Goal: Transaction & Acquisition: Purchase product/service

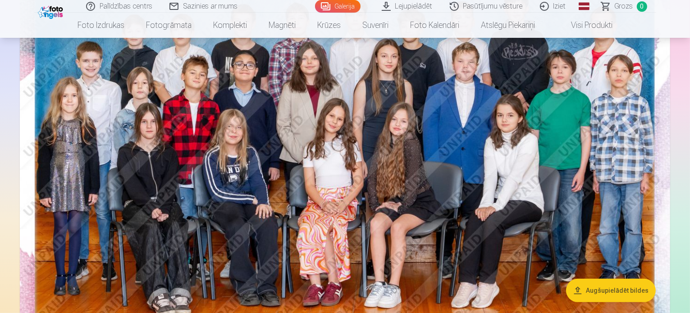
scroll to position [166, 0]
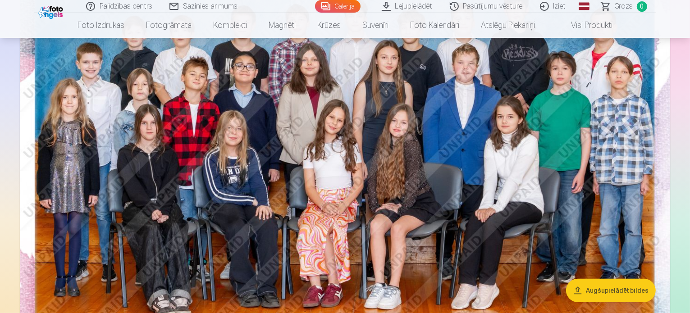
click at [595, 288] on button "Augšupielādēt bildes" at bounding box center [611, 290] width 90 height 23
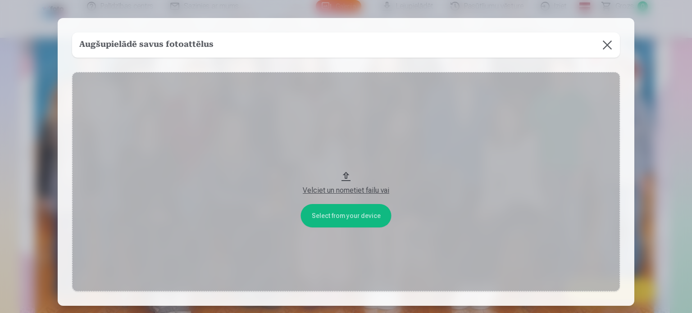
click at [343, 176] on button "Velciet un nometiet failu vai" at bounding box center [346, 181] width 548 height 219
click at [601, 45] on button at bounding box center [607, 44] width 25 height 25
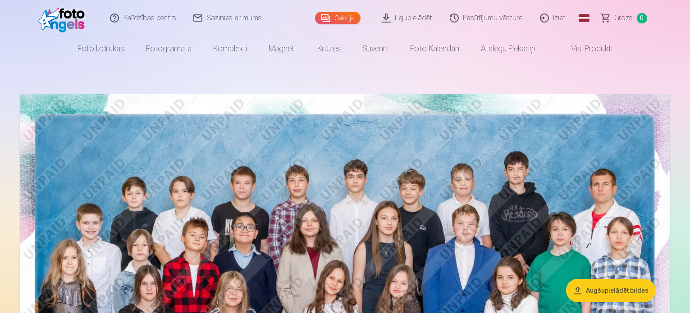
scroll to position [0, 0]
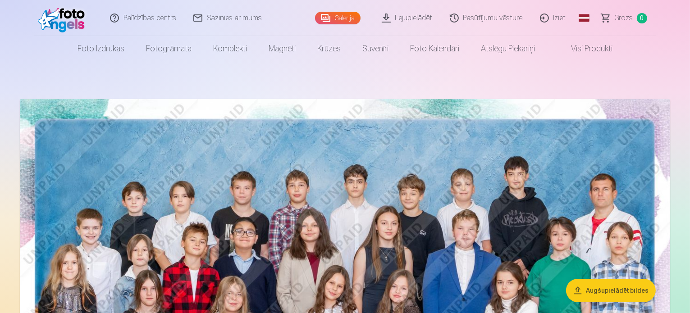
click at [612, 293] on button "Augšupielādēt bildes" at bounding box center [611, 290] width 90 height 23
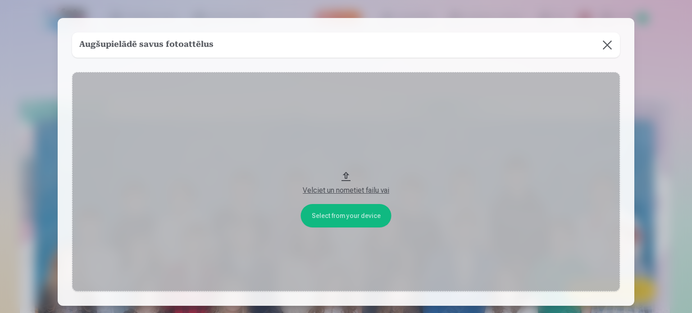
click at [335, 215] on button "Velciet un nometiet failu vai" at bounding box center [346, 181] width 548 height 219
click at [344, 177] on button "Velciet un nometiet failu vai" at bounding box center [346, 181] width 548 height 219
click at [346, 225] on button "Velciet un nometiet failu vai" at bounding box center [346, 181] width 548 height 219
click at [607, 45] on button at bounding box center [607, 44] width 25 height 25
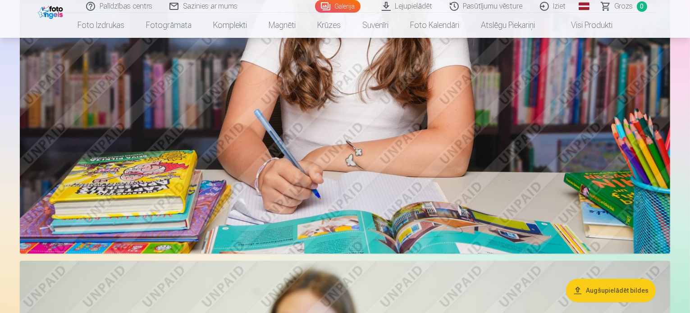
scroll to position [3171, 0]
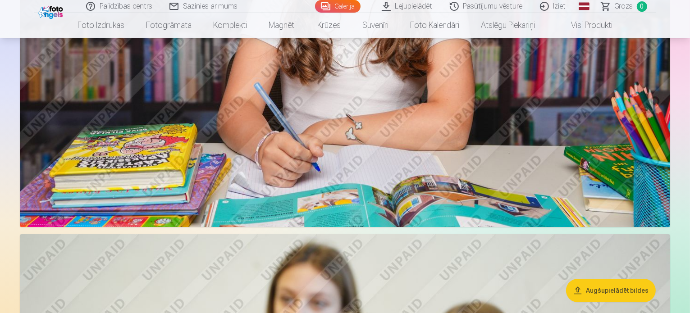
click at [418, 7] on link "Lejupielādēt" at bounding box center [407, 6] width 68 height 13
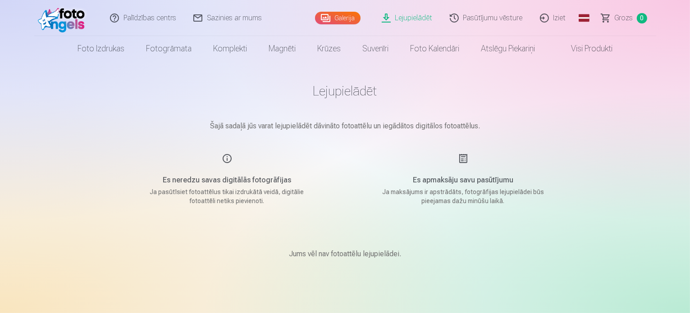
click at [629, 17] on span "Grozs" at bounding box center [623, 18] width 18 height 11
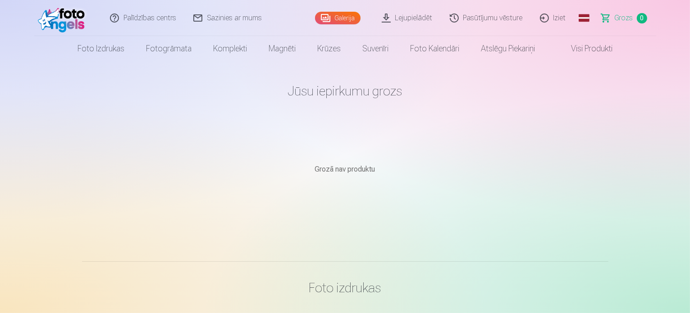
click at [332, 16] on link "Galerija" at bounding box center [337, 18] width 45 height 13
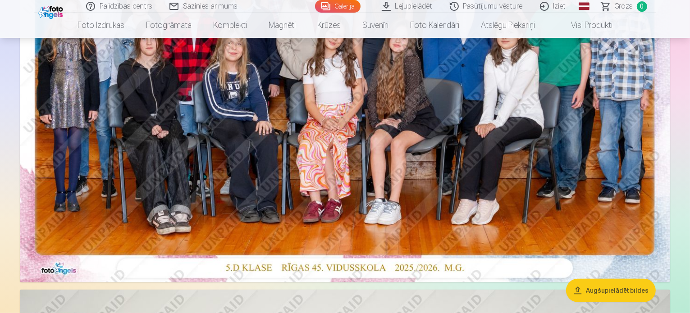
scroll to position [252, 0]
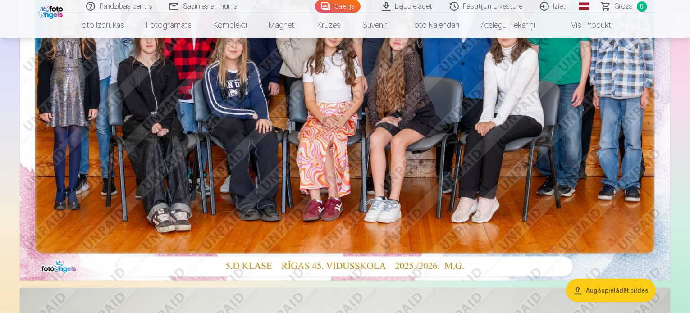
click at [468, 185] on img at bounding box center [345, 64] width 650 height 434
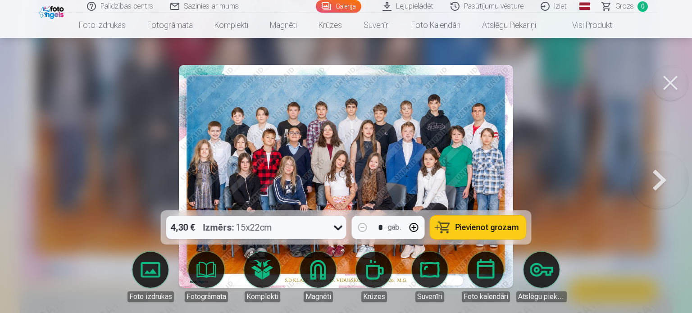
click at [466, 232] on span "Pievienot grozam" at bounding box center [487, 227] width 64 height 8
click at [654, 178] on button at bounding box center [660, 176] width 58 height 50
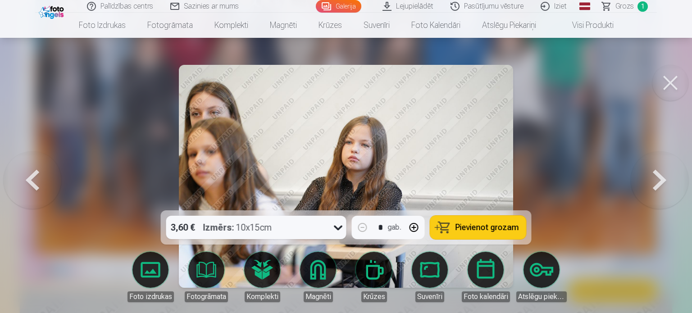
click at [654, 178] on button at bounding box center [660, 176] width 58 height 50
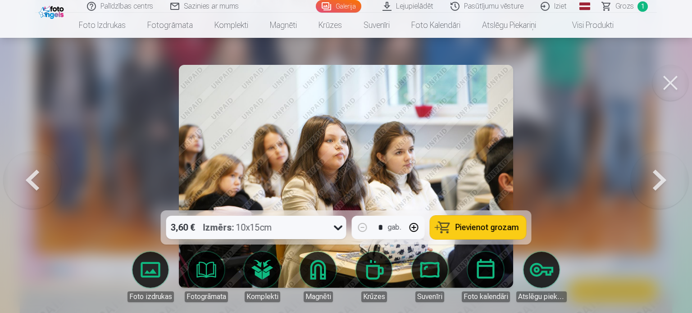
click at [659, 177] on button at bounding box center [660, 176] width 58 height 50
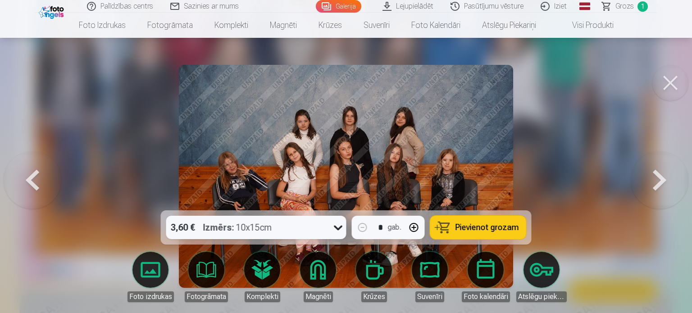
click at [488, 231] on span "Pievienot grozam" at bounding box center [487, 227] width 64 height 8
click at [661, 178] on button at bounding box center [660, 176] width 58 height 50
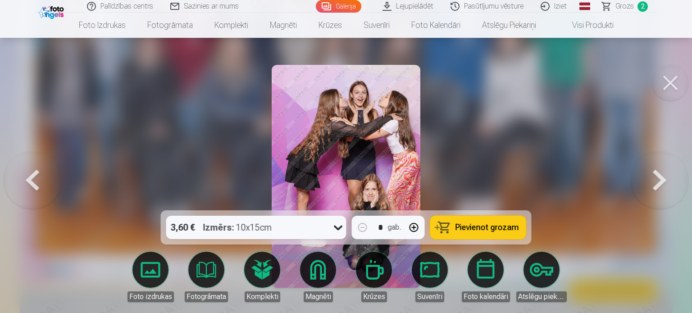
click at [501, 227] on span "Pievienot grozam" at bounding box center [487, 227] width 64 height 8
click at [660, 180] on button at bounding box center [660, 176] width 58 height 50
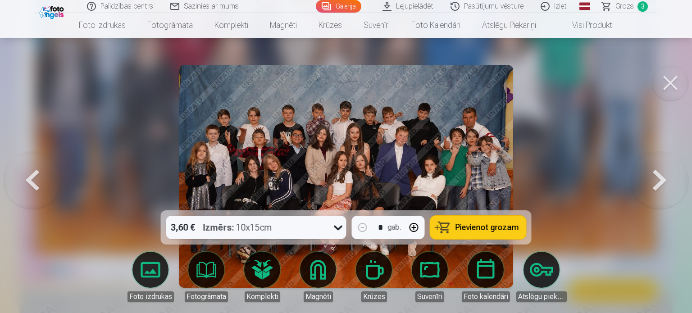
click at [661, 184] on button at bounding box center [660, 176] width 58 height 50
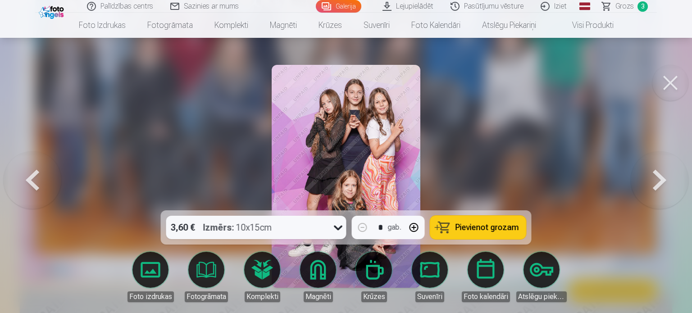
click at [512, 231] on span "Pievienot grozam" at bounding box center [487, 227] width 64 height 8
click at [660, 187] on button at bounding box center [660, 176] width 58 height 50
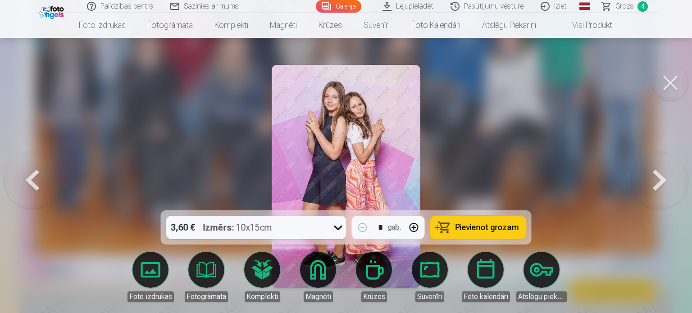
click at [660, 187] on button at bounding box center [660, 176] width 58 height 50
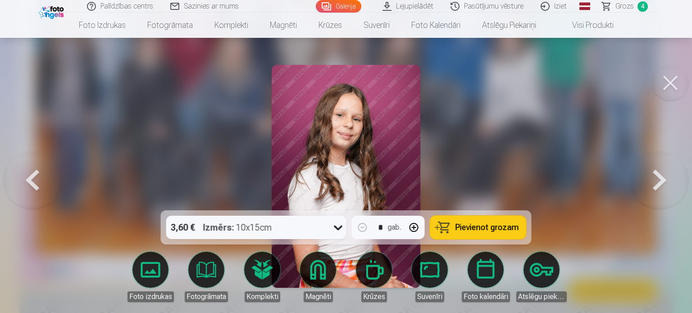
click at [660, 187] on button at bounding box center [660, 176] width 58 height 50
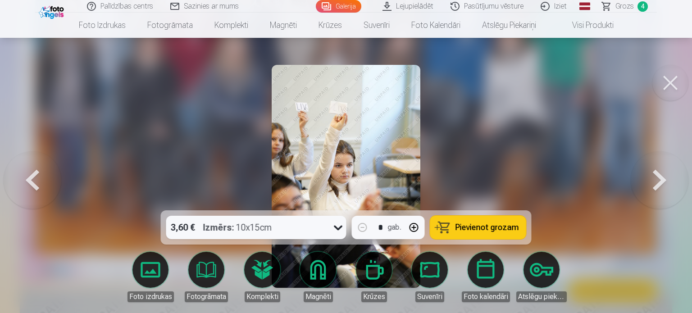
click at [660, 187] on button at bounding box center [660, 176] width 58 height 50
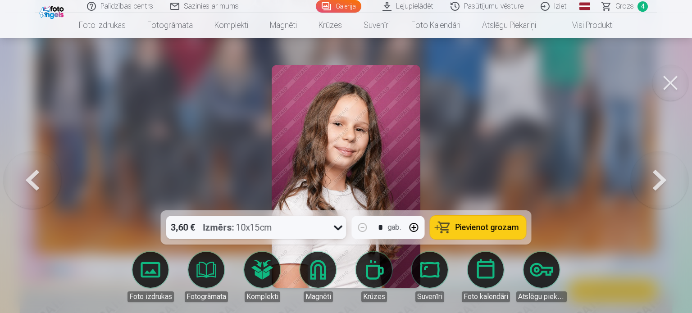
click at [32, 185] on button at bounding box center [33, 176] width 58 height 50
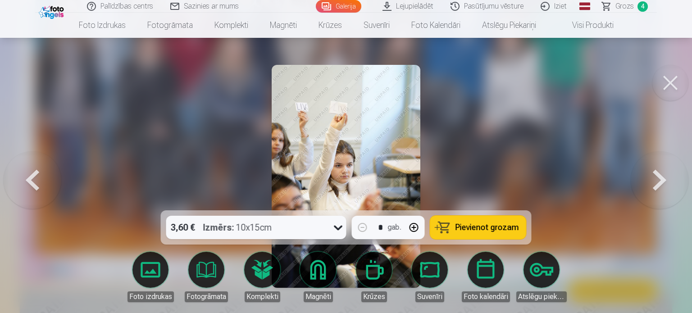
click at [32, 185] on button at bounding box center [33, 176] width 58 height 50
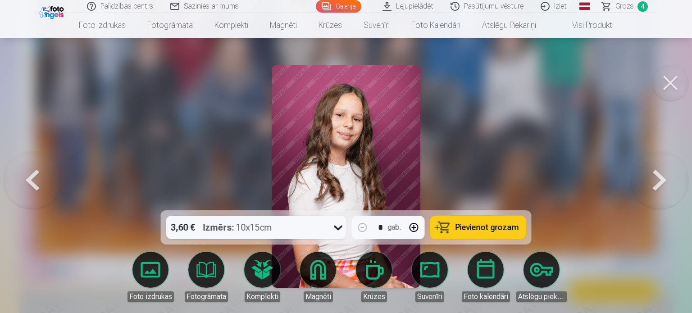
click at [660, 181] on button at bounding box center [660, 176] width 58 height 50
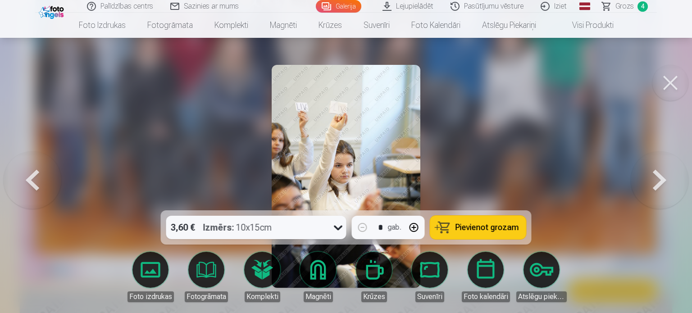
click at [660, 181] on button at bounding box center [660, 176] width 58 height 50
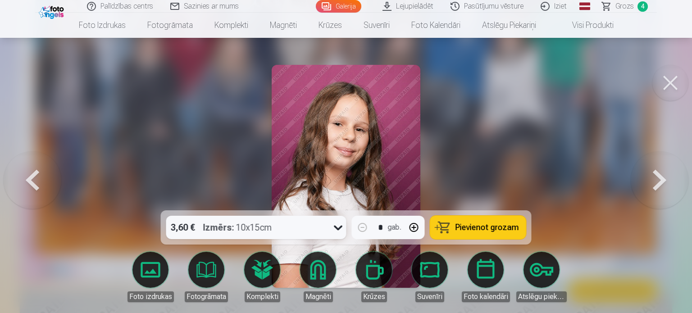
click at [660, 181] on button at bounding box center [660, 176] width 58 height 50
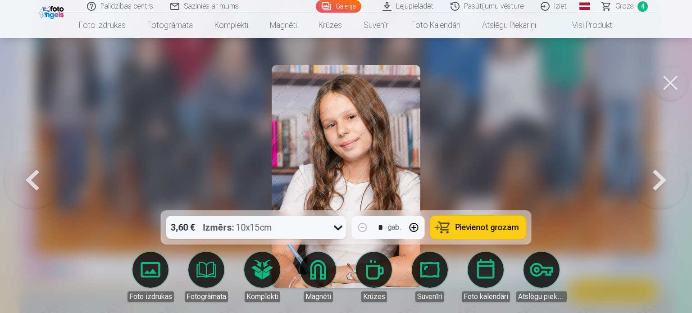
click at [660, 181] on button at bounding box center [660, 176] width 58 height 50
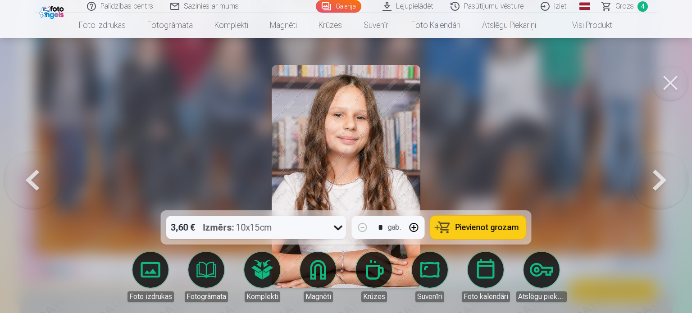
click at [336, 226] on icon at bounding box center [338, 227] width 14 height 14
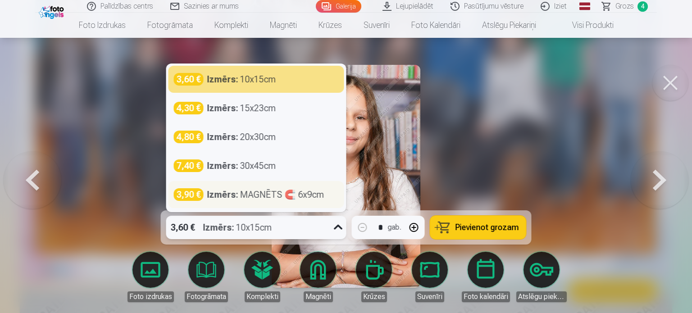
click at [208, 200] on strong "Izmērs :" at bounding box center [222, 194] width 31 height 13
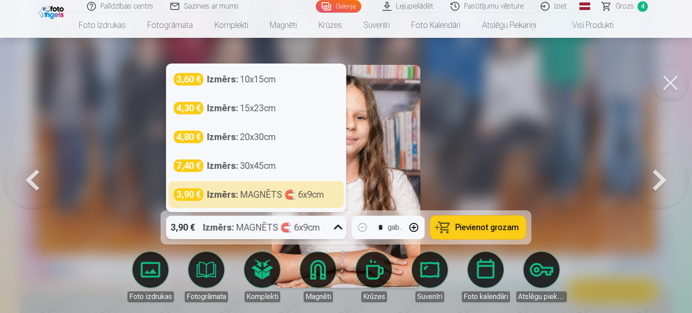
click at [286, 234] on div "Izmērs : MAGNĒTS 🧲 6x9cm" at bounding box center [261, 227] width 117 height 23
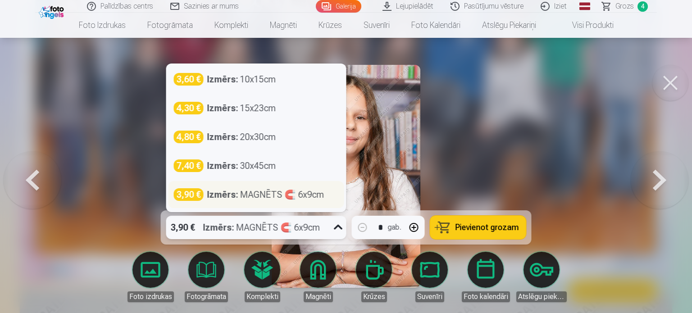
click at [290, 193] on div "Izmērs : MAGNĒTS 🧲 6x9cm" at bounding box center [265, 194] width 117 height 13
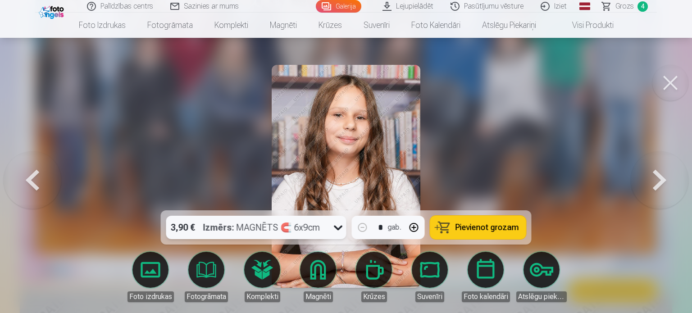
click at [454, 223] on button "Pievienot grozam" at bounding box center [478, 227] width 96 height 23
click at [32, 181] on button at bounding box center [33, 176] width 58 height 50
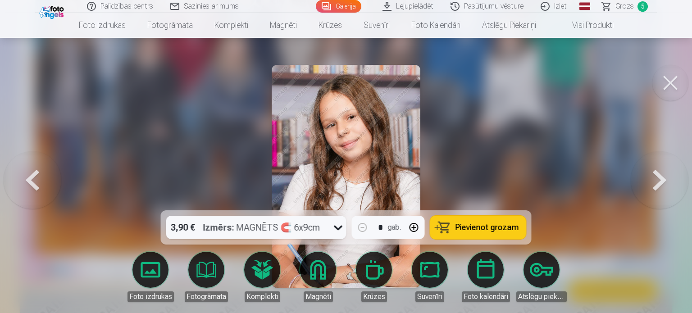
click at [338, 230] on icon at bounding box center [338, 227] width 14 height 14
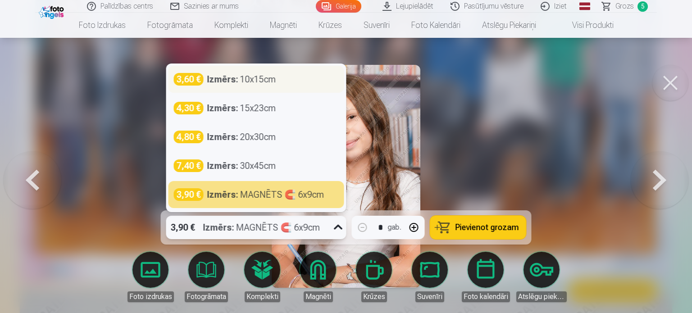
click at [242, 83] on div "Izmērs : 10x15cm" at bounding box center [241, 79] width 69 height 13
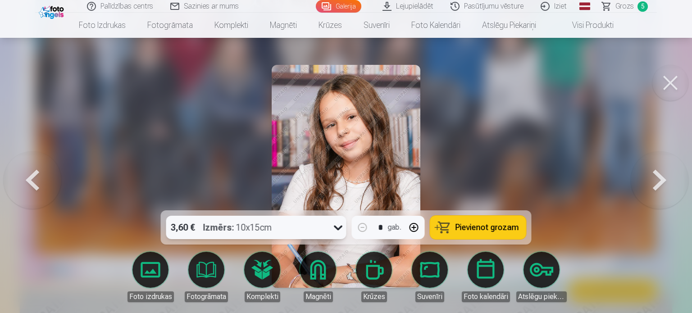
click at [661, 185] on button at bounding box center [660, 176] width 58 height 50
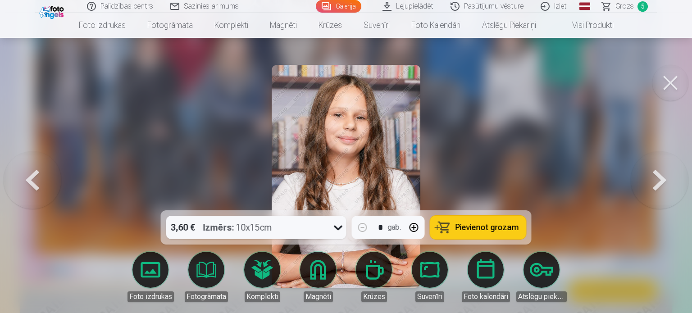
click at [340, 228] on icon at bounding box center [338, 227] width 14 height 14
click at [539, 144] on div at bounding box center [346, 156] width 692 height 313
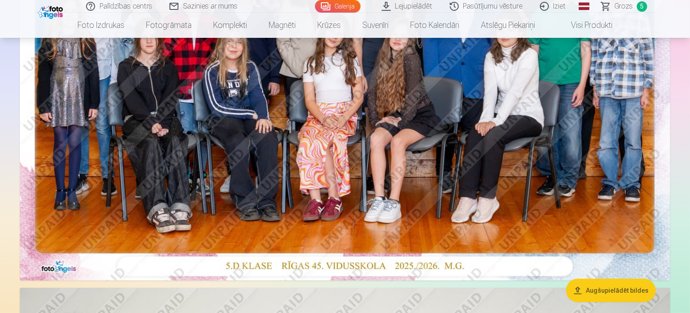
click at [612, 214] on img at bounding box center [345, 64] width 650 height 434
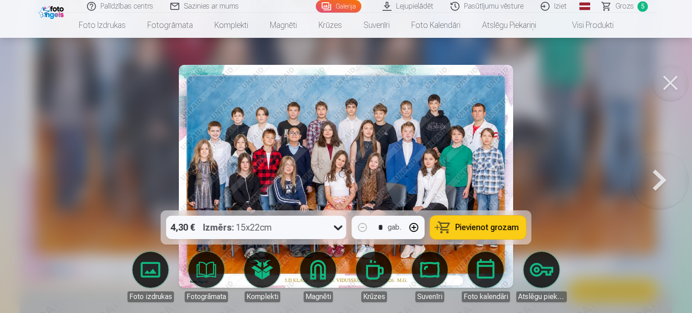
click at [655, 179] on button at bounding box center [660, 176] width 58 height 50
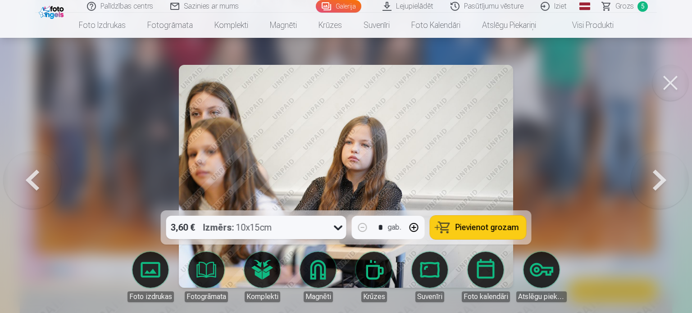
click at [655, 179] on button at bounding box center [660, 176] width 58 height 50
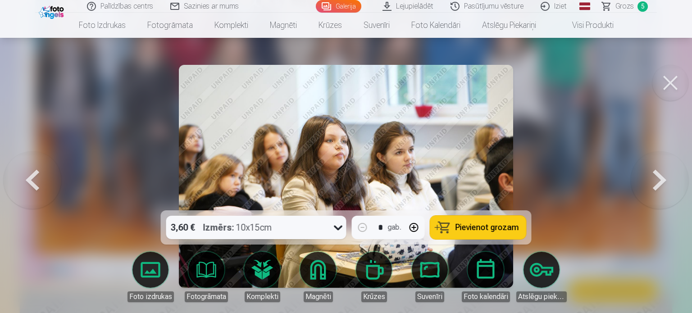
click at [655, 179] on button at bounding box center [660, 176] width 58 height 50
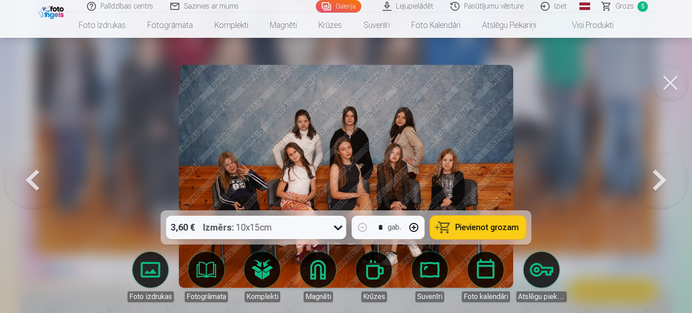
click at [655, 179] on button at bounding box center [660, 176] width 58 height 50
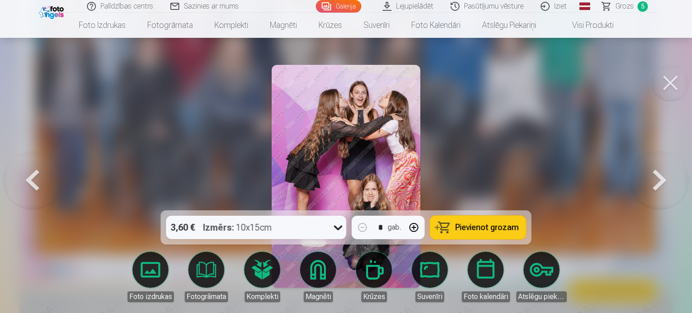
click at [655, 179] on button at bounding box center [660, 176] width 58 height 50
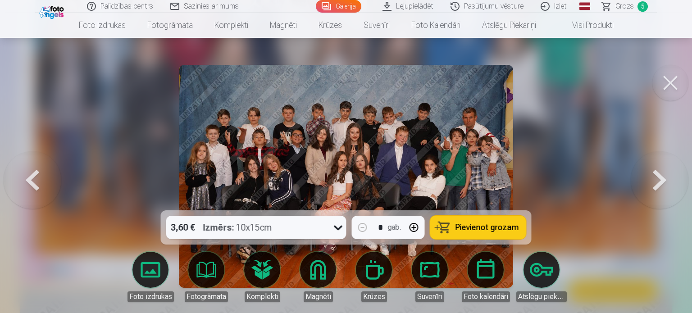
click at [655, 179] on button at bounding box center [660, 176] width 58 height 50
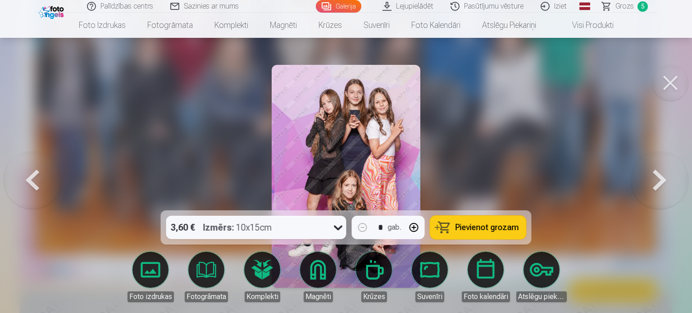
click at [655, 178] on button at bounding box center [660, 176] width 58 height 50
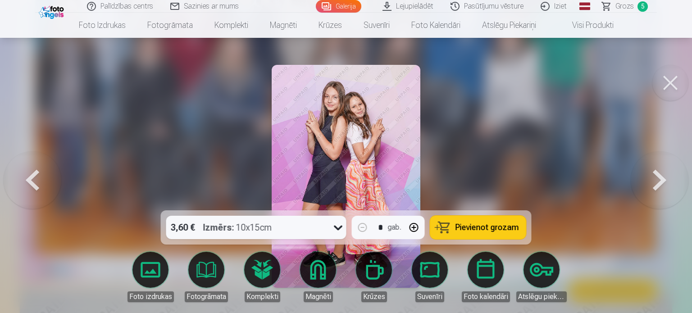
click at [655, 178] on button at bounding box center [660, 176] width 58 height 50
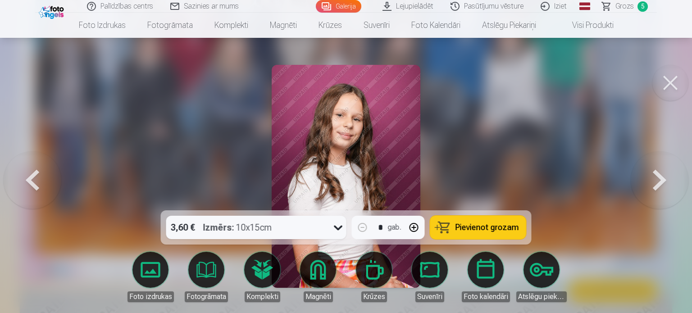
click at [655, 178] on button at bounding box center [660, 176] width 58 height 50
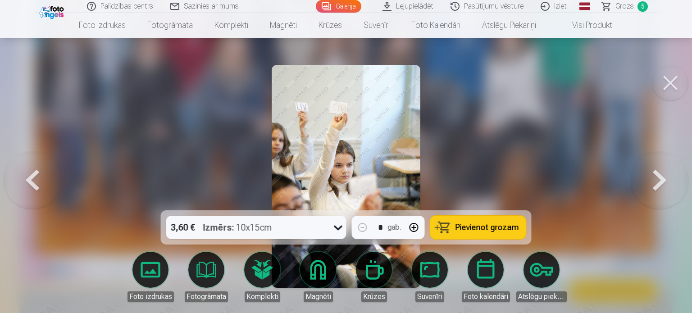
click at [655, 178] on button at bounding box center [660, 176] width 58 height 50
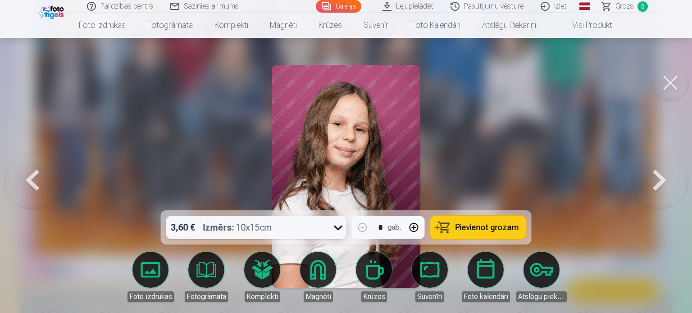
click at [655, 178] on button at bounding box center [660, 176] width 58 height 50
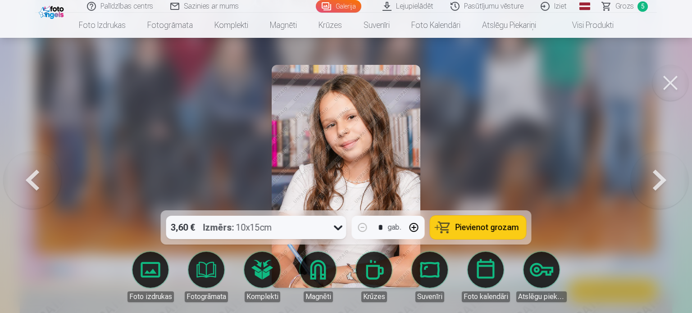
click at [655, 178] on button at bounding box center [660, 176] width 58 height 50
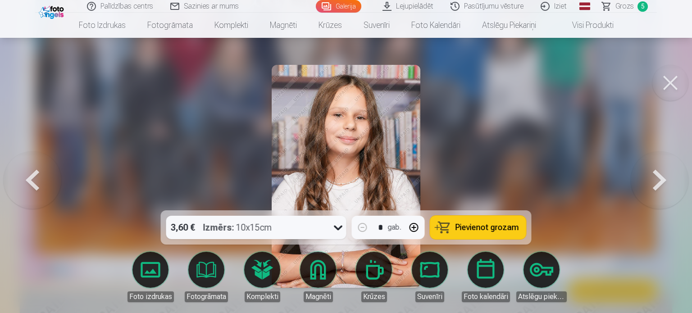
click at [655, 178] on button at bounding box center [660, 176] width 58 height 50
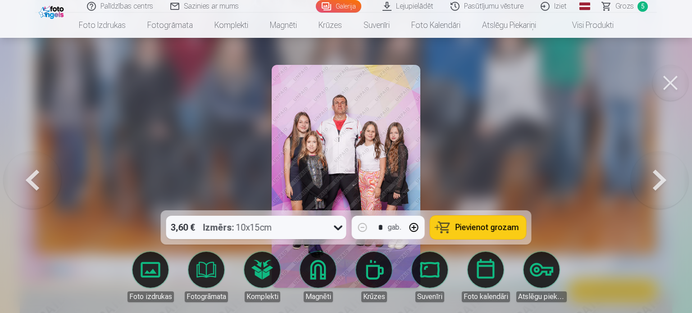
click at [502, 227] on span "Pievienot grozam" at bounding box center [487, 227] width 64 height 8
click at [656, 182] on button at bounding box center [660, 176] width 58 height 50
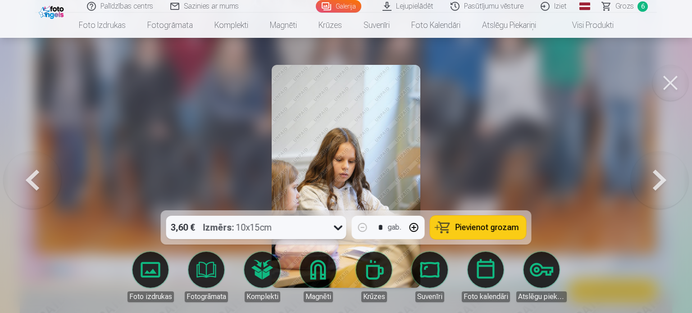
click at [656, 182] on button at bounding box center [660, 176] width 58 height 50
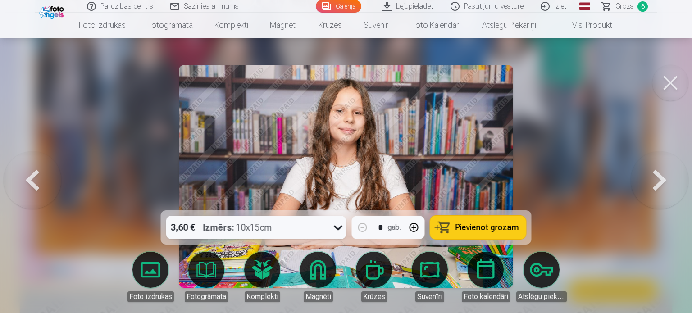
click at [508, 230] on span "Pievienot grozam" at bounding box center [487, 227] width 64 height 8
click at [661, 183] on button at bounding box center [660, 176] width 58 height 50
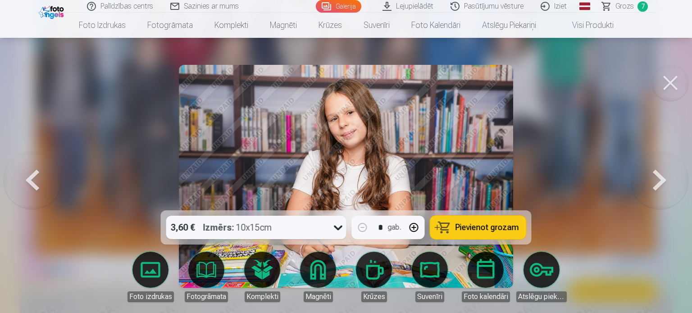
click at [661, 183] on button at bounding box center [660, 176] width 58 height 50
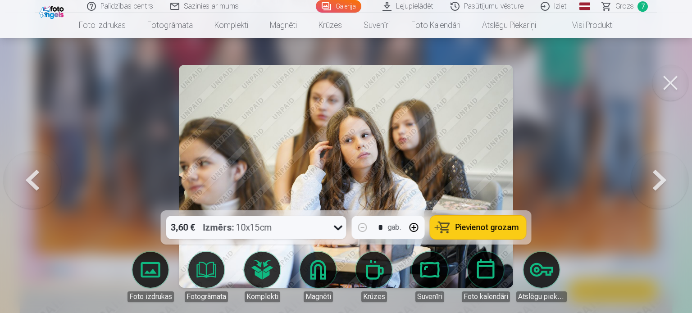
click at [661, 183] on button at bounding box center [660, 176] width 58 height 50
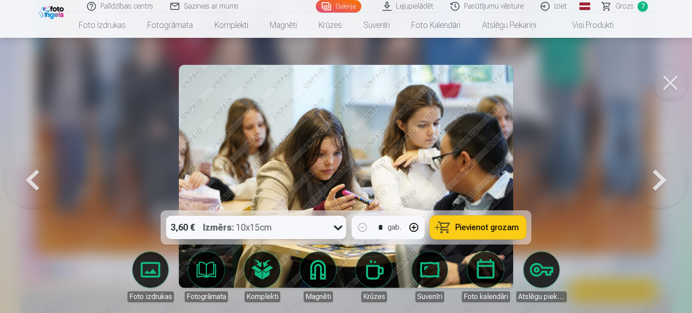
click at [661, 183] on button at bounding box center [660, 176] width 58 height 50
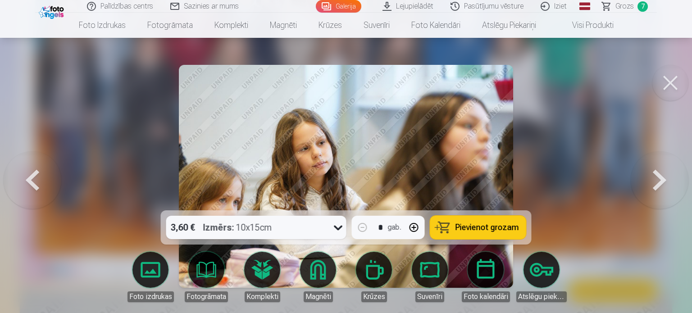
click at [661, 183] on button at bounding box center [660, 176] width 58 height 50
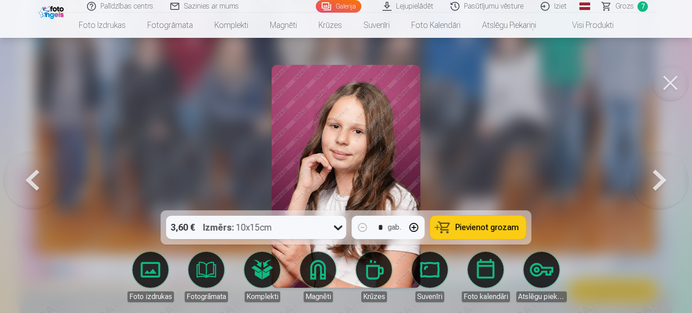
click at [661, 183] on button at bounding box center [660, 176] width 58 height 50
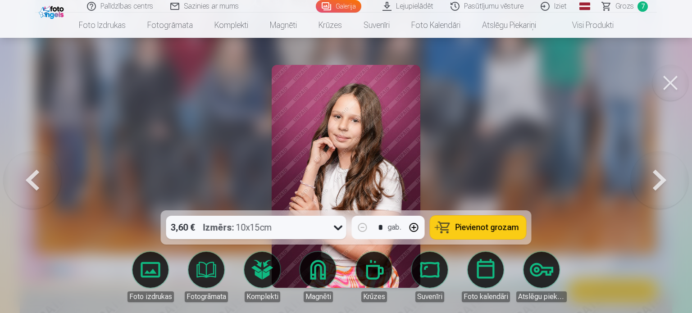
click at [661, 183] on button at bounding box center [660, 176] width 58 height 50
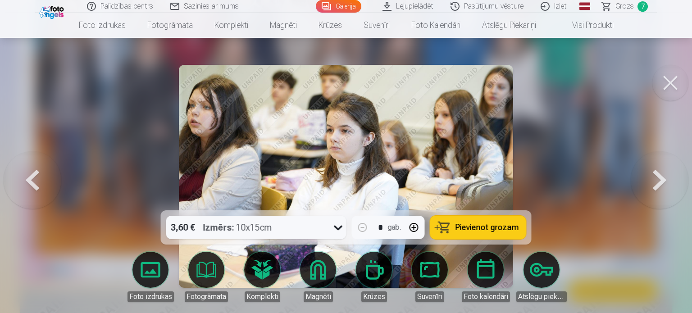
click at [661, 183] on button at bounding box center [660, 176] width 58 height 50
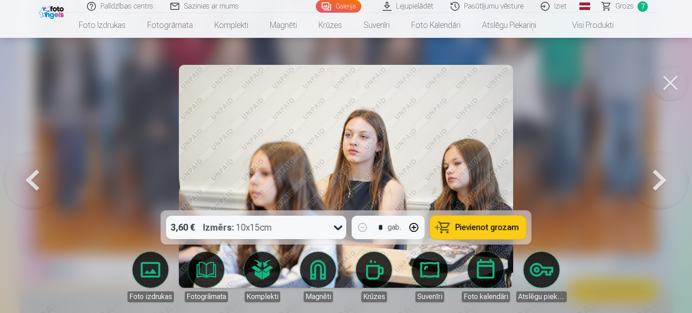
click at [661, 183] on button at bounding box center [660, 176] width 58 height 50
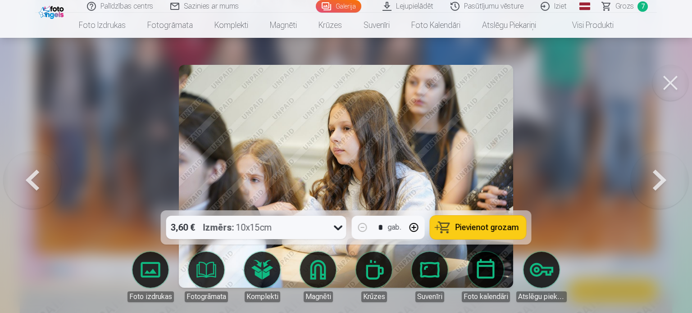
click at [661, 183] on button at bounding box center [660, 176] width 58 height 50
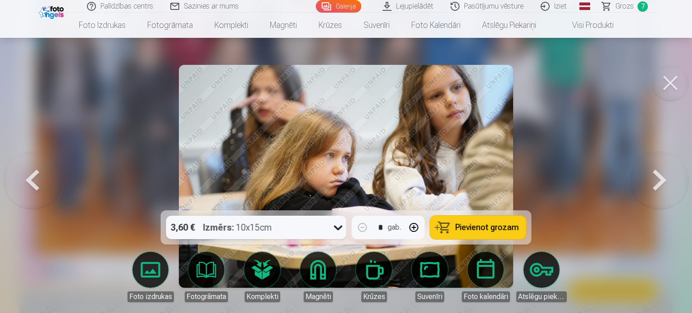
click at [661, 183] on button at bounding box center [660, 176] width 58 height 50
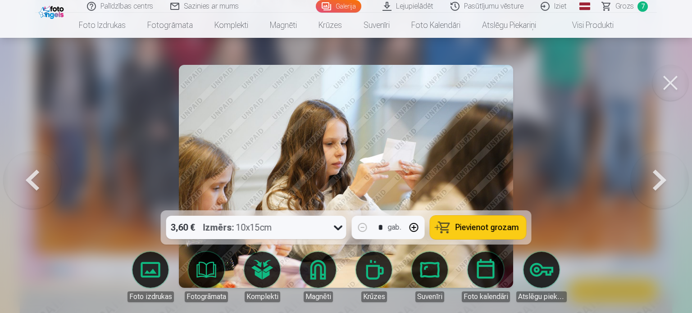
click at [661, 183] on button at bounding box center [660, 176] width 58 height 50
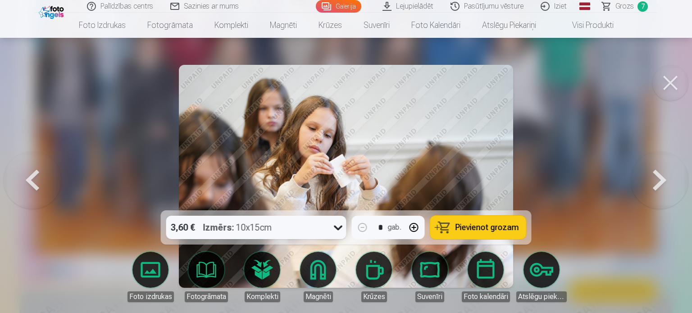
click at [661, 183] on button at bounding box center [660, 176] width 58 height 50
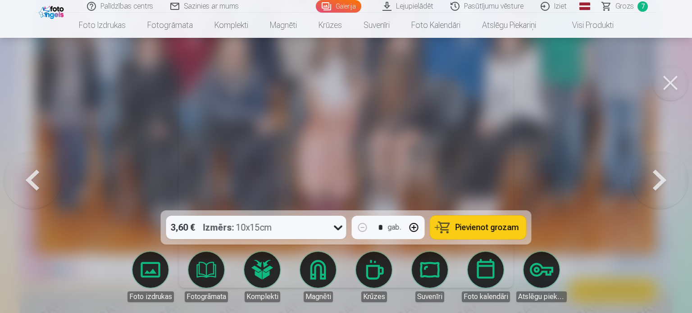
click at [661, 183] on button at bounding box center [660, 176] width 58 height 50
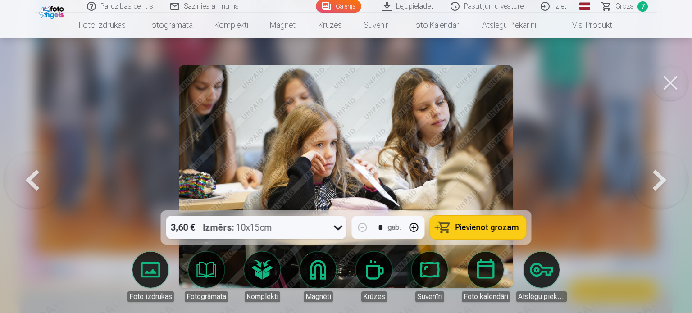
click at [661, 183] on button at bounding box center [660, 176] width 58 height 50
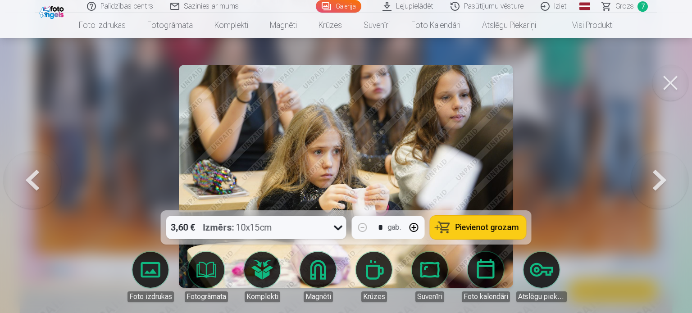
click at [661, 183] on button at bounding box center [660, 176] width 58 height 50
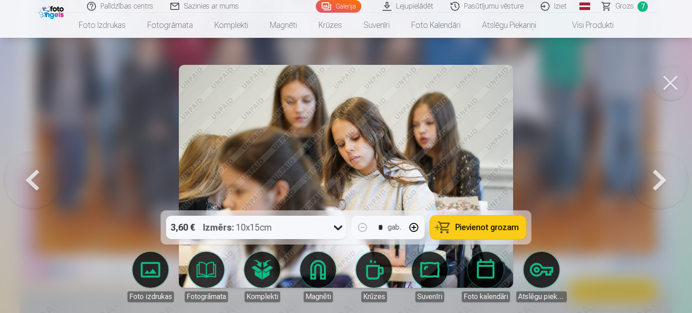
click at [661, 183] on button at bounding box center [660, 176] width 58 height 50
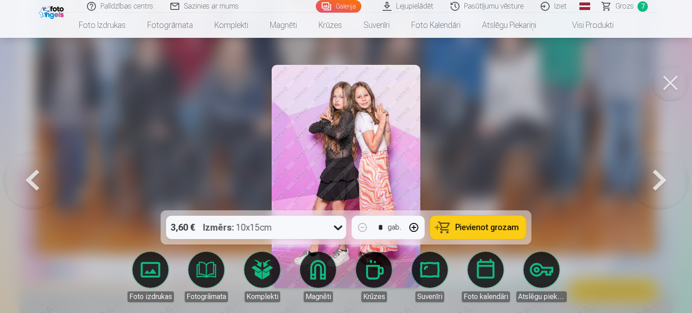
click at [499, 231] on span "Pievienot grozam" at bounding box center [487, 227] width 64 height 8
click at [656, 188] on button at bounding box center [660, 176] width 58 height 50
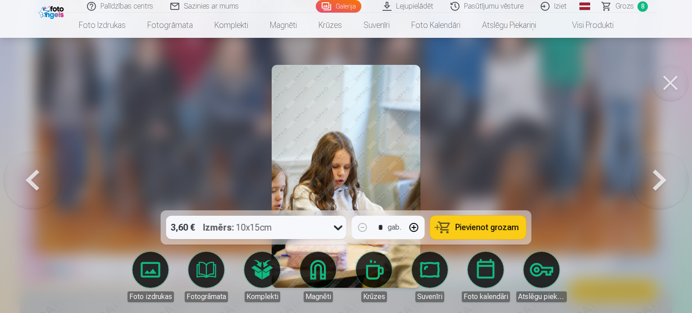
click at [656, 188] on button at bounding box center [660, 176] width 58 height 50
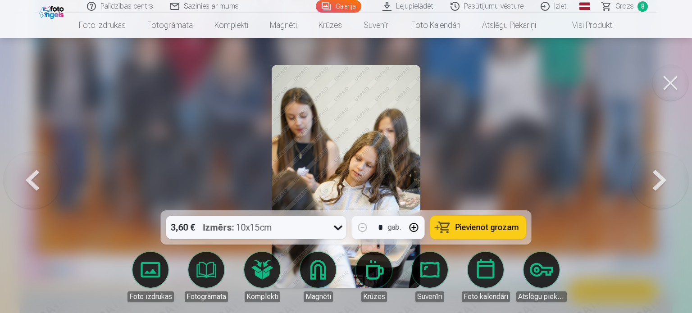
click at [656, 188] on button at bounding box center [660, 176] width 58 height 50
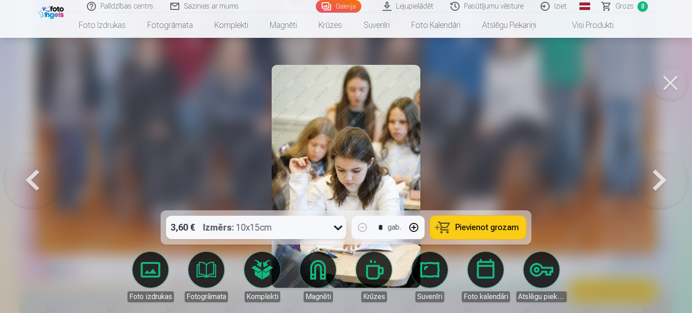
click at [656, 188] on button at bounding box center [660, 176] width 58 height 50
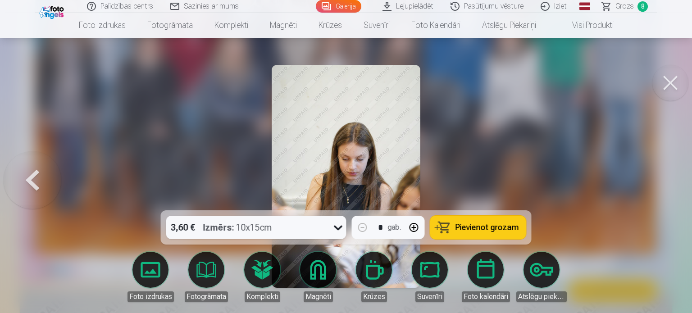
click at [656, 188] on div at bounding box center [346, 156] width 692 height 313
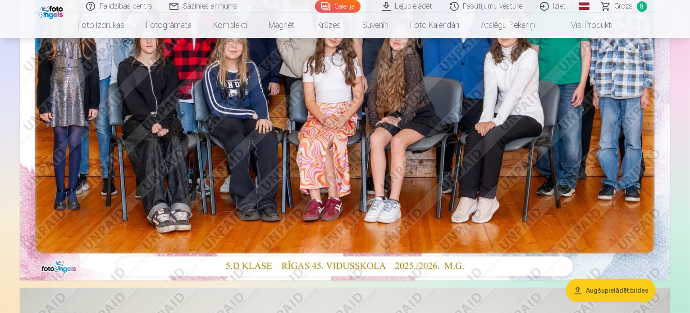
click at [625, 9] on span "Grozs" at bounding box center [623, 6] width 18 height 11
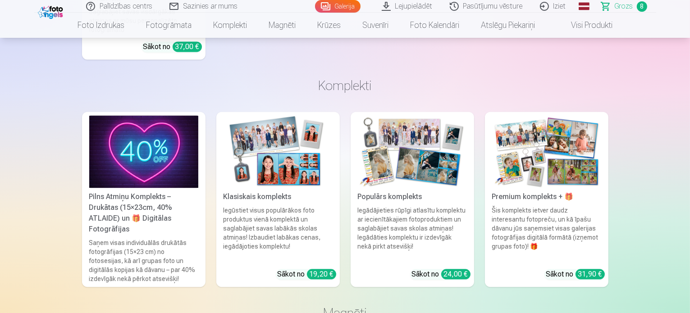
scroll to position [1928, 0]
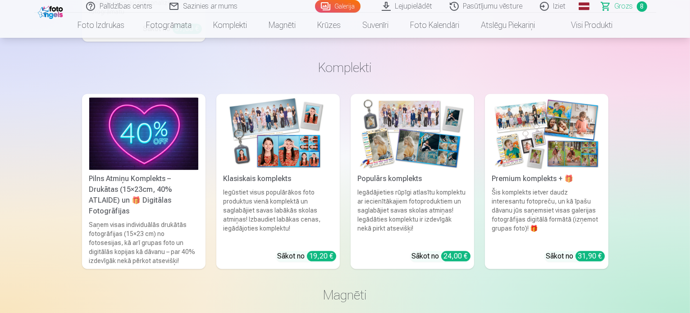
click at [120, 176] on div "Pilns Atmiņu Komplekts – Drukātas (15×23cm, 40% ATLAIDE) un 🎁 Digitālas Fotogrā…" at bounding box center [144, 194] width 116 height 43
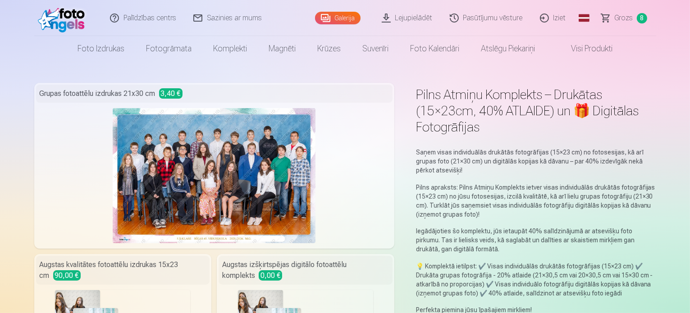
click at [634, 16] on link "Grozs 8" at bounding box center [624, 18] width 63 height 36
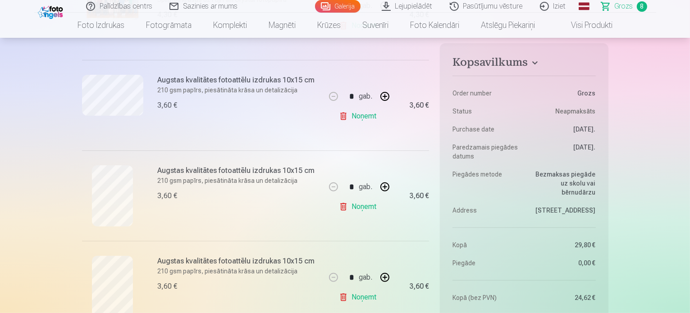
scroll to position [270, 0]
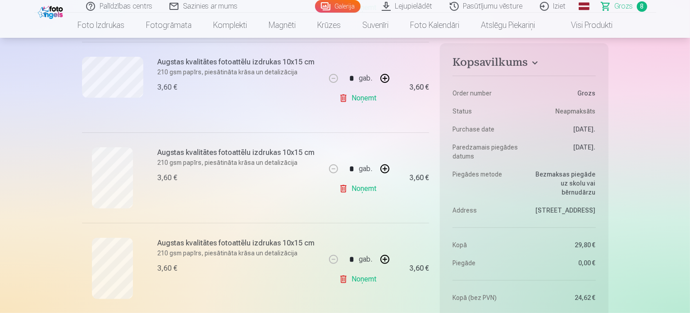
click at [363, 190] on link "Noņemt" at bounding box center [359, 189] width 41 height 18
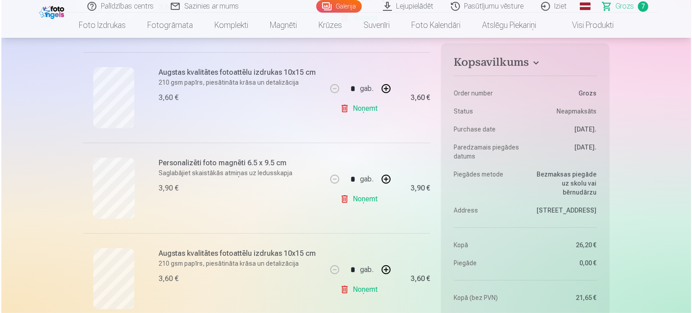
scroll to position [360, 0]
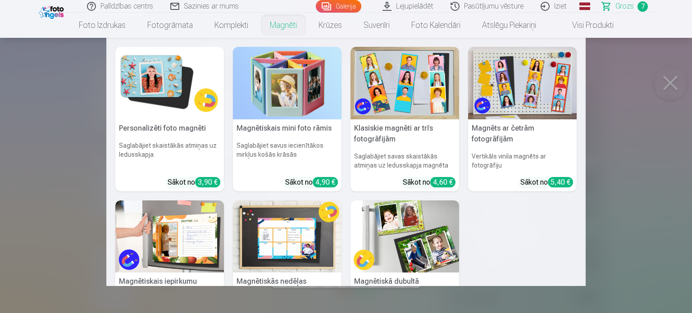
click at [282, 26] on link "Magnēti" at bounding box center [283, 25] width 49 height 25
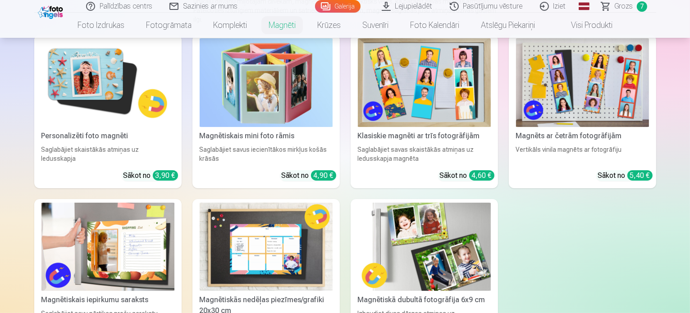
scroll to position [144, 0]
click at [95, 94] on img at bounding box center [107, 82] width 133 height 89
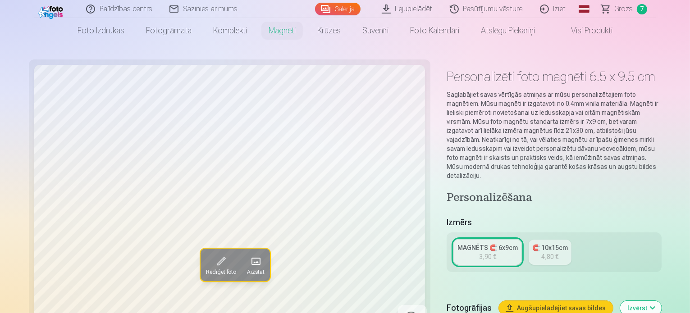
scroll to position [36, 0]
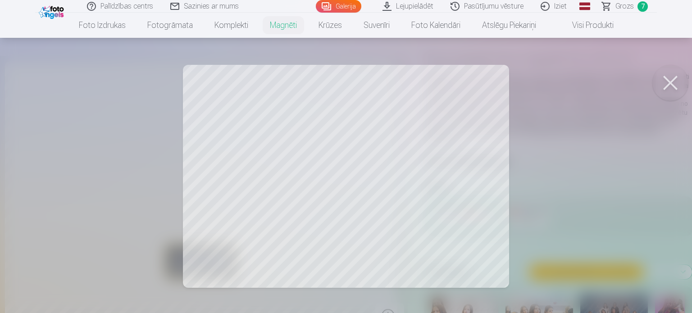
click at [501, 194] on div at bounding box center [346, 156] width 692 height 313
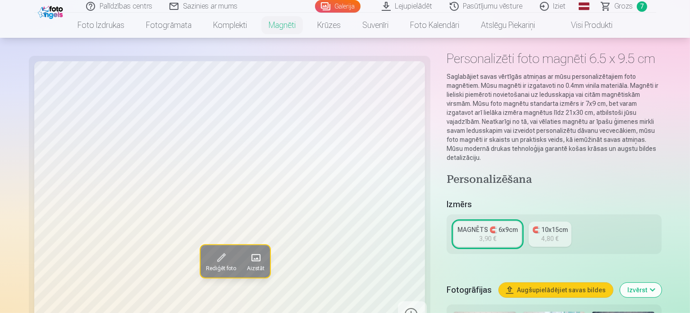
click at [248, 261] on span at bounding box center [255, 258] width 14 height 14
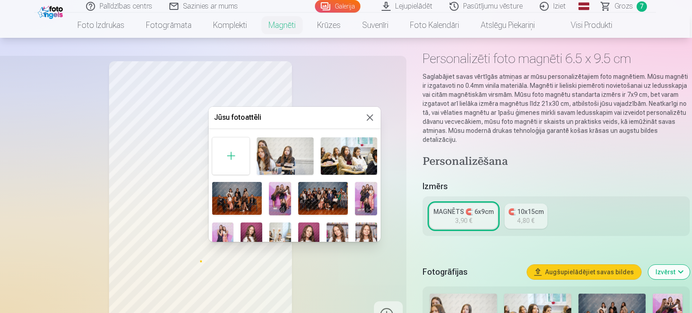
click at [366, 234] on img at bounding box center [366, 239] width 22 height 32
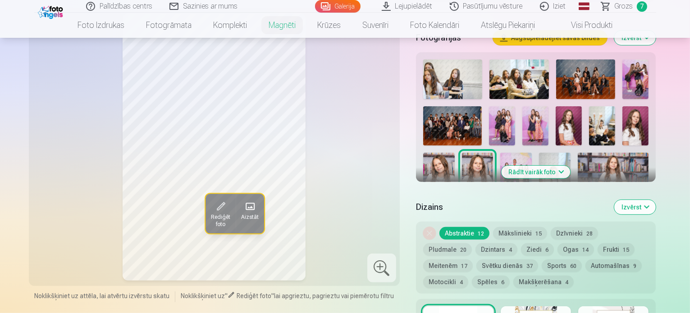
scroll to position [288, 0]
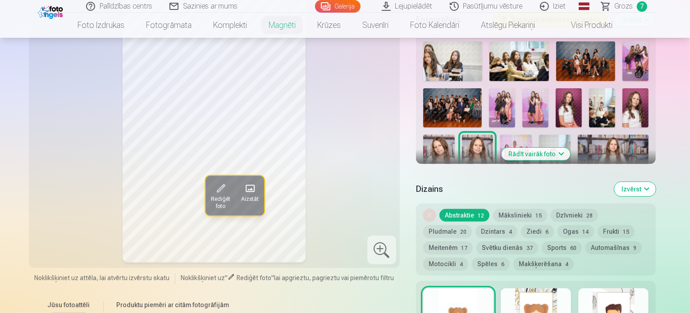
click at [461, 209] on button "Abstraktie 12" at bounding box center [464, 215] width 50 height 13
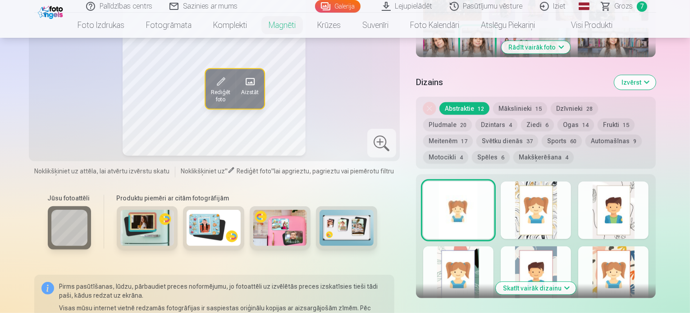
scroll to position [396, 0]
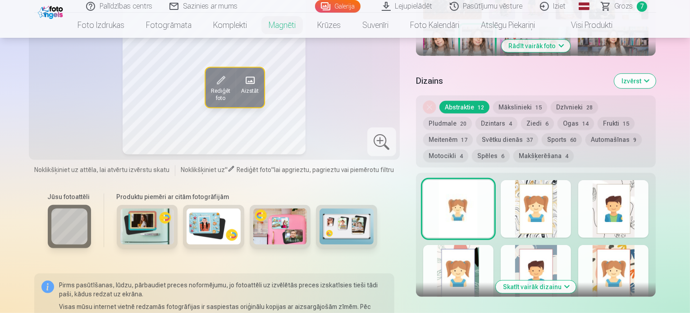
click at [471, 203] on div at bounding box center [458, 209] width 70 height 58
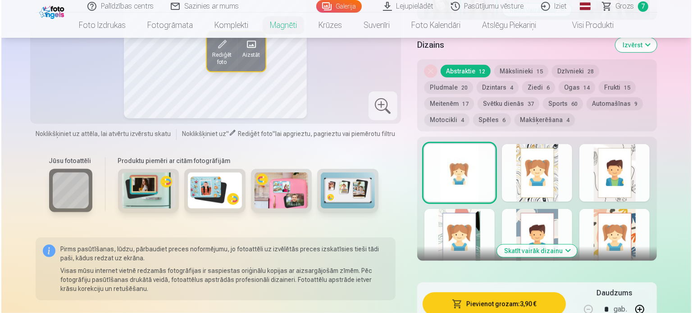
scroll to position [450, 0]
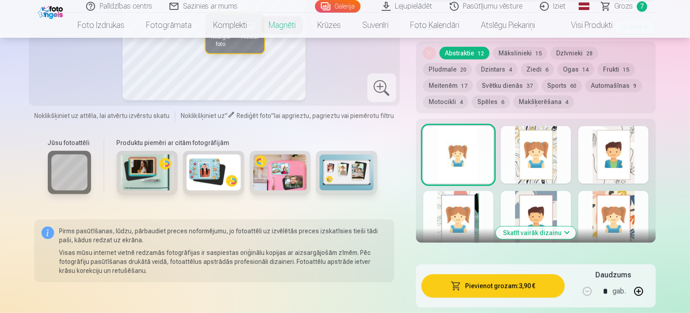
click at [542, 282] on button "Pievienot grozam : 3,90 €" at bounding box center [493, 285] width 144 height 23
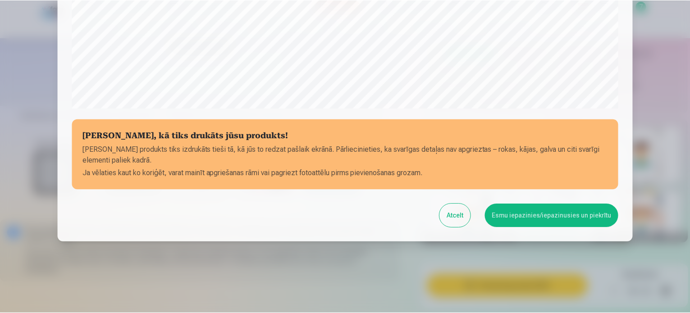
scroll to position [335, 0]
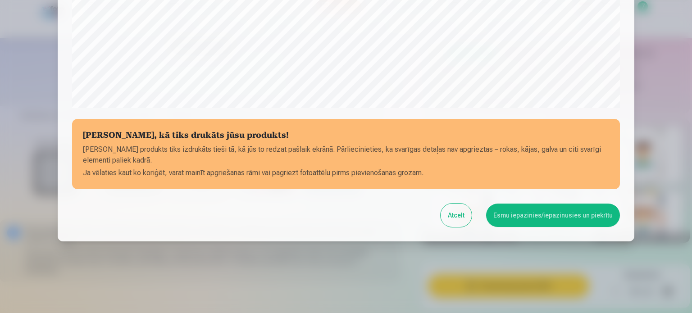
click at [458, 214] on button "Atcelt" at bounding box center [456, 215] width 31 height 23
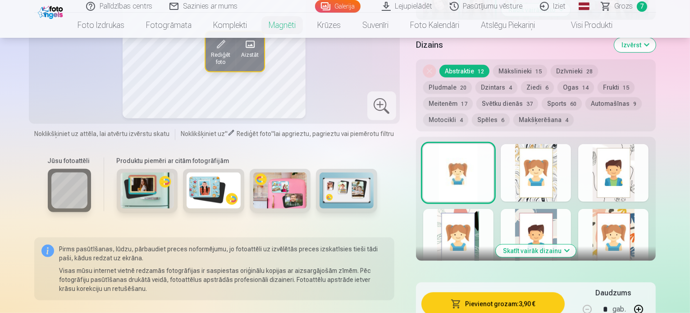
scroll to position [414, 0]
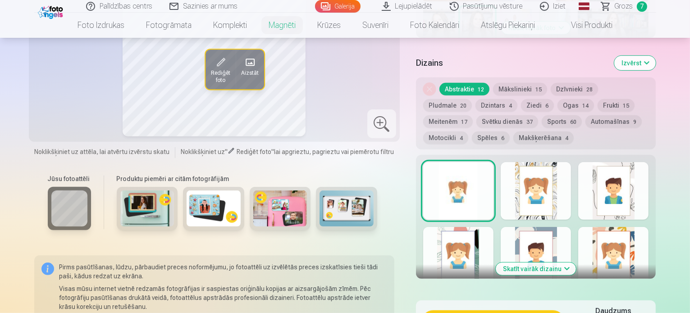
click at [576, 263] on button "Skatīt vairāk dizainu" at bounding box center [535, 269] width 80 height 13
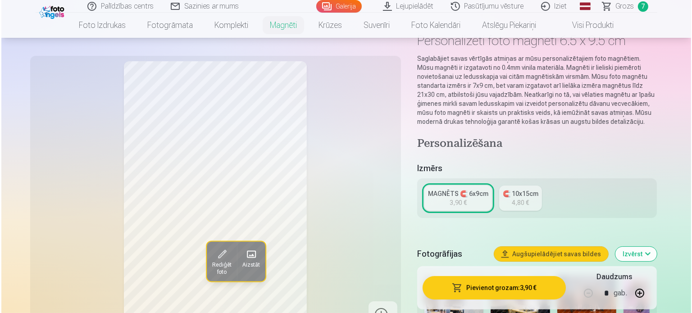
scroll to position [0, 0]
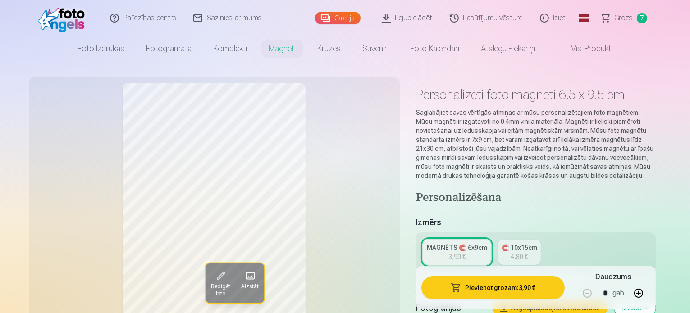
click at [491, 285] on button "Pievienot grozam : 3,90 €" at bounding box center [493, 287] width 144 height 23
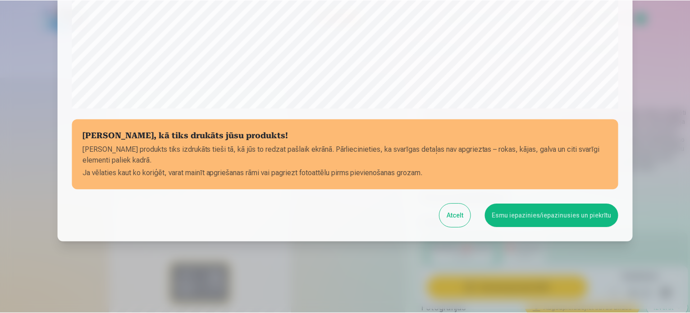
scroll to position [335, 0]
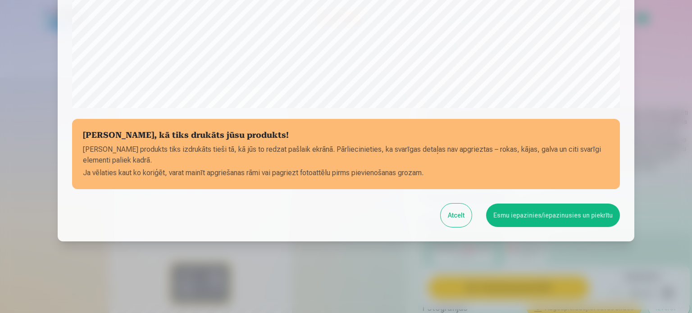
click at [591, 223] on button "Esmu iepazinies/iepazinusies un piekrītu" at bounding box center [553, 215] width 134 height 23
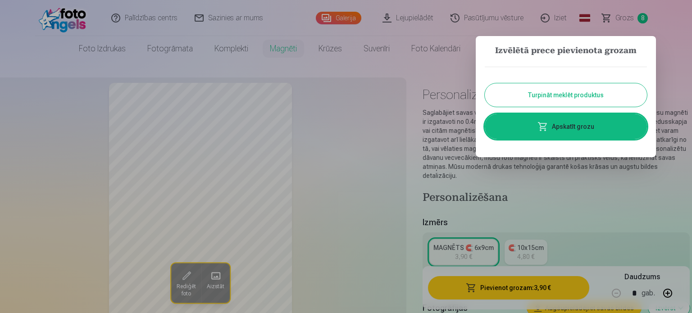
click at [612, 129] on link "Apskatīt grozu" at bounding box center [566, 126] width 162 height 25
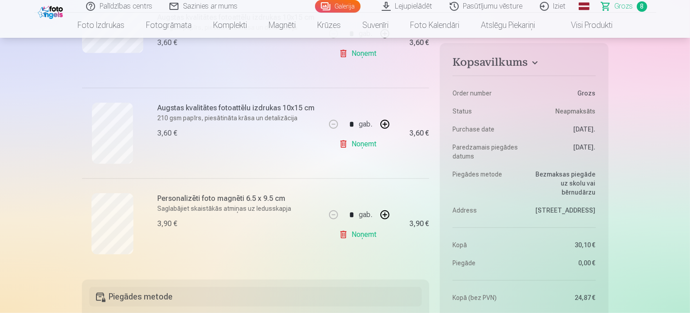
scroll to position [685, 0]
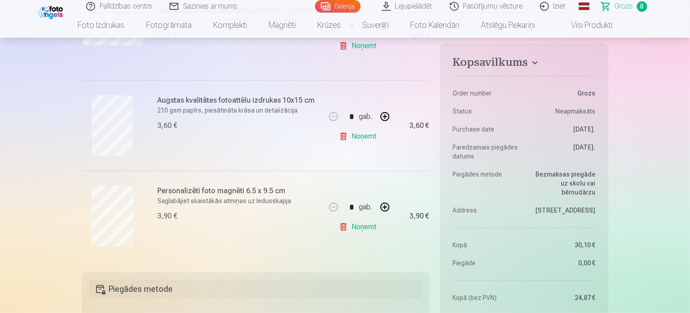
click at [346, 227] on link "Noņemt" at bounding box center [359, 227] width 41 height 18
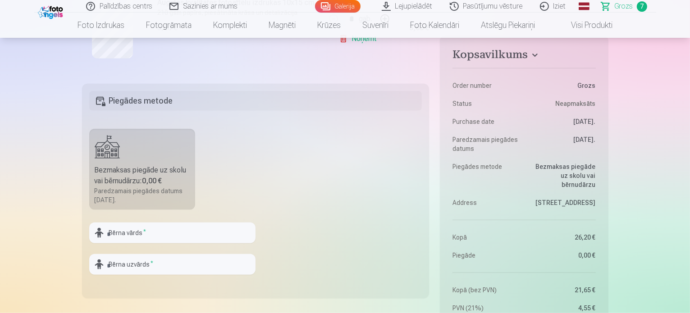
scroll to position [793, 0]
click at [216, 228] on input "text" at bounding box center [172, 231] width 166 height 21
type input "******"
click at [177, 257] on input "text" at bounding box center [172, 263] width 166 height 21
type input "*******"
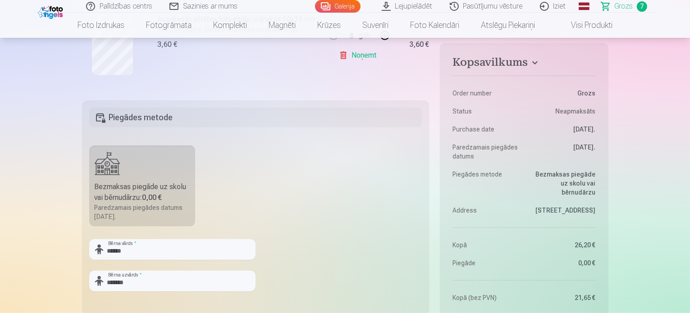
click at [118, 190] on div "Bezmaksas piegāde uz skolu vai bērnudārzu : 0,00 €" at bounding box center [142, 193] width 95 height 22
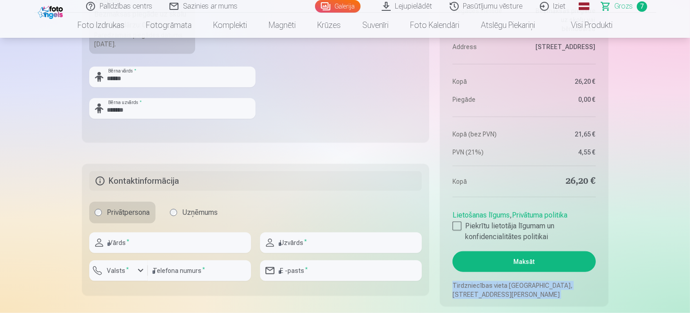
scroll to position [955, 0]
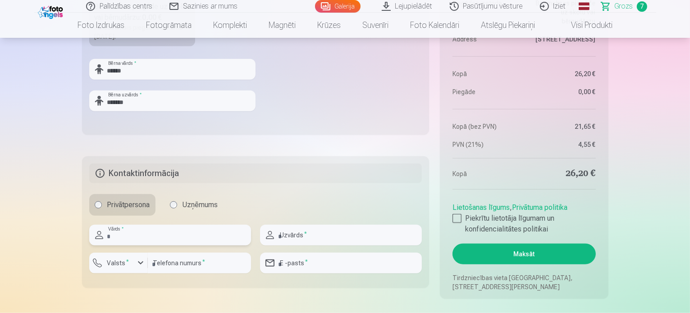
click at [145, 237] on input "text" at bounding box center [170, 235] width 162 height 21
type input "****"
click at [359, 234] on input "text" at bounding box center [341, 235] width 162 height 21
type input "*******"
click at [141, 261] on div "button" at bounding box center [140, 263] width 11 height 11
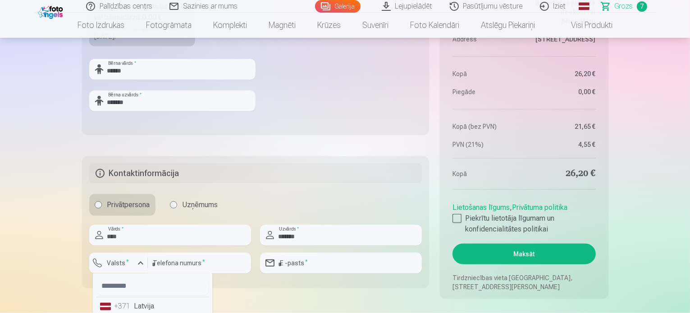
click at [136, 309] on li "+371 Latvija" at bounding box center [152, 306] width 112 height 18
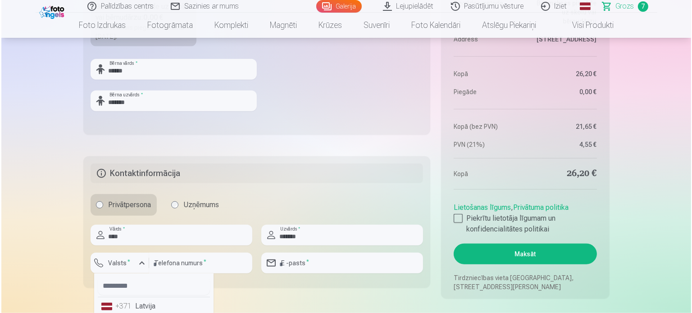
scroll to position [957, 0]
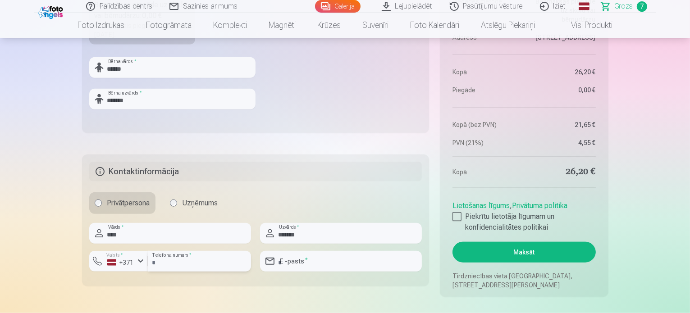
click at [205, 263] on input "number" at bounding box center [199, 261] width 103 height 21
type input "********"
click at [348, 261] on input "email" at bounding box center [341, 261] width 162 height 21
type input "**********"
click at [459, 214] on div at bounding box center [456, 216] width 9 height 9
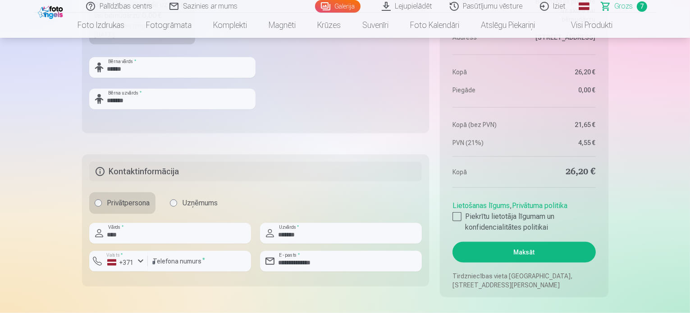
click at [508, 250] on button "Maksāt" at bounding box center [523, 252] width 143 height 21
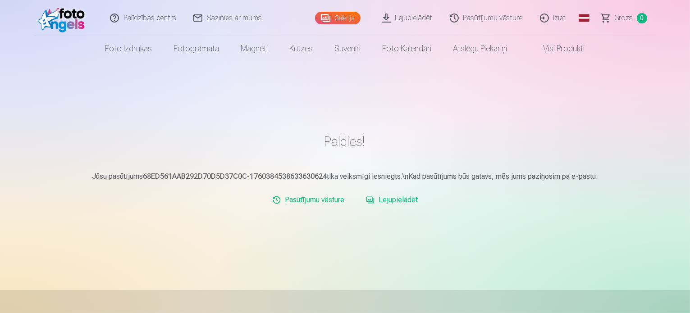
click at [392, 200] on link "Lejupielādēt" at bounding box center [391, 200] width 59 height 18
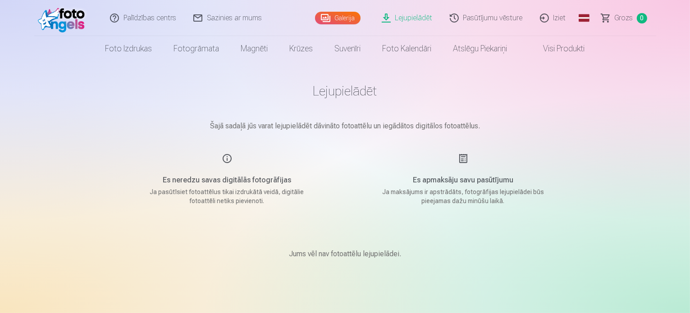
click at [425, 18] on link "Lejupielādēt" at bounding box center [407, 18] width 68 height 36
click at [418, 16] on link "Lejupielādēt" at bounding box center [407, 18] width 68 height 36
click at [414, 22] on link "Lejupielādēt" at bounding box center [407, 18] width 68 height 36
click at [416, 19] on link "Lejupielādēt" at bounding box center [407, 18] width 68 height 36
click at [372, 264] on div "Jums vēl nav fotoattēlu lejupielādei." at bounding box center [345, 254] width 450 height 54
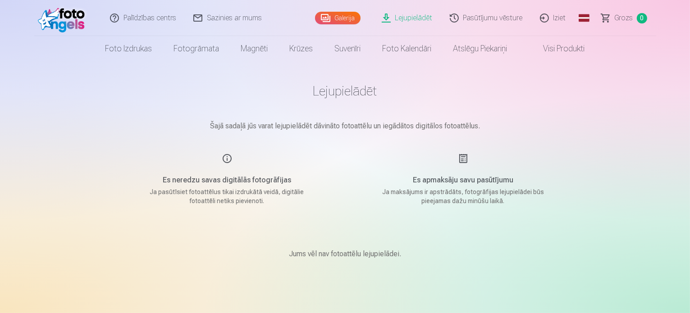
click at [545, 18] on link "Iziet" at bounding box center [553, 18] width 43 height 36
